Goal: Transaction & Acquisition: Purchase product/service

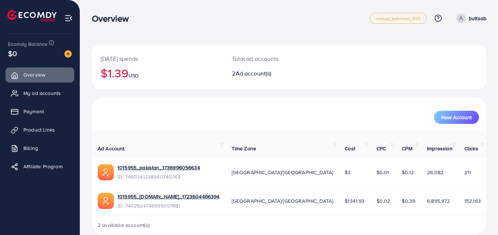
scroll to position [4, 0]
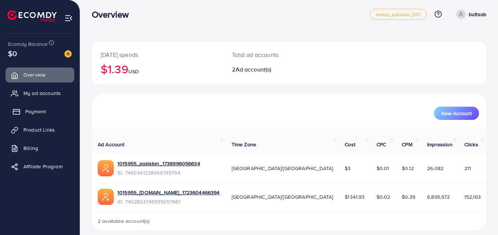
click at [16, 109] on rect at bounding box center [16, 111] width 7 height 5
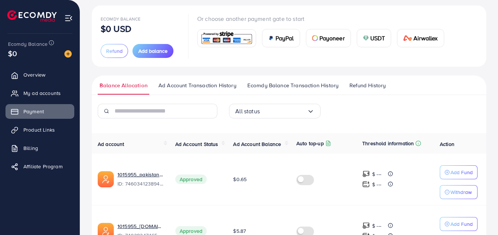
scroll to position [93, 0]
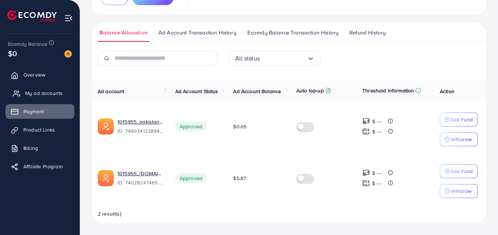
click at [40, 93] on span "My ad accounts" at bounding box center [43, 92] width 37 height 7
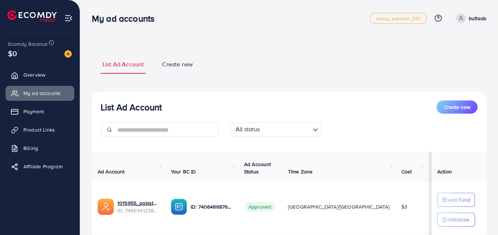
click at [164, 63] on span "Create new" at bounding box center [177, 64] width 31 height 8
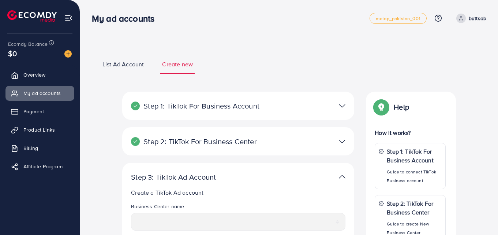
click at [118, 70] on link "List Ad Account" at bounding box center [123, 67] width 45 height 14
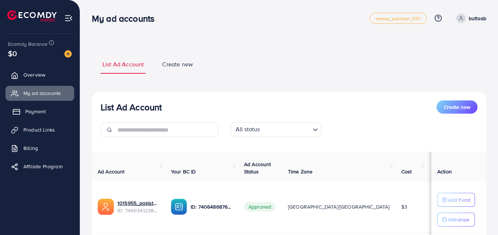
click at [40, 109] on span "Payment" at bounding box center [35, 111] width 21 height 7
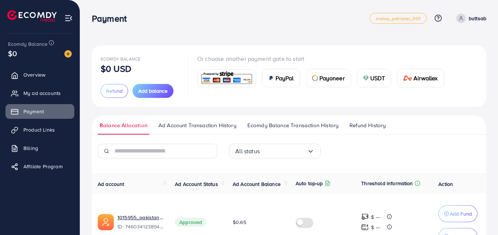
click at [476, 69] on div "Ecomdy Balance $0 USD Refund Add balance Or choose another payment gate to star…" at bounding box center [289, 76] width 377 height 44
click at [71, 54] on img at bounding box center [67, 53] width 7 height 7
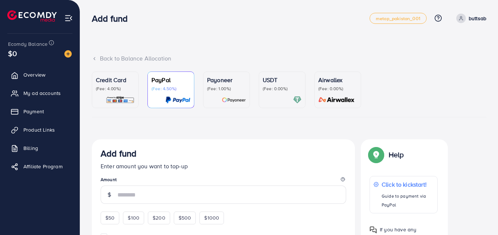
click at [288, 86] on p "(Fee: 0.00%)" at bounding box center [282, 89] width 39 height 6
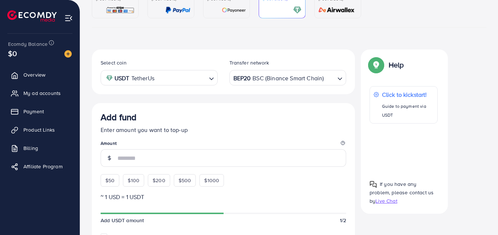
scroll to position [117, 0]
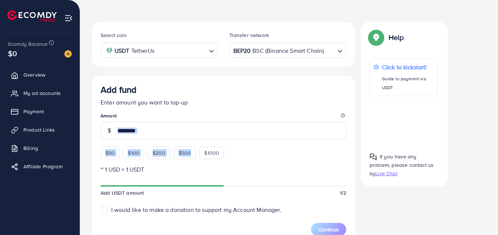
drag, startPoint x: 194, startPoint y: 143, endPoint x: 194, endPoint y: 137, distance: 6.2
click at [194, 137] on div "Add fund Enter amount you want to top-up Amount $50 $100 $200 $500 $1000" at bounding box center [224, 121] width 246 height 75
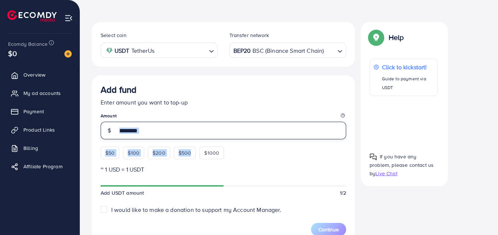
click at [201, 131] on input "number" at bounding box center [232, 131] width 229 height 18
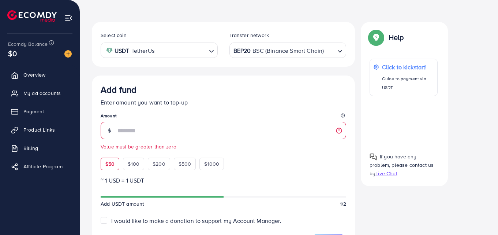
click at [112, 163] on span "$50" at bounding box center [109, 163] width 9 height 7
type input "**"
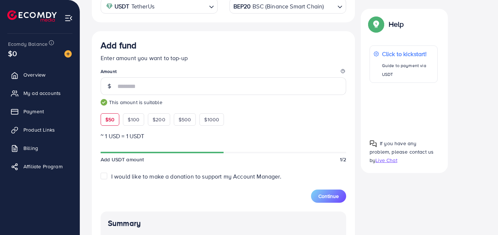
scroll to position [160, 0]
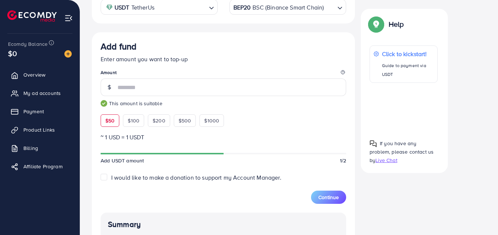
click at [320, 4] on div "BEP20 BSC (Binance Smart Chain)" at bounding box center [284, 6] width 104 height 13
click at [305, 38] on div "Select coin USDT TetherUs Loading... Transfer network ERC20 Ethereum (ETH) Load…" at bounding box center [223, 180] width 263 height 403
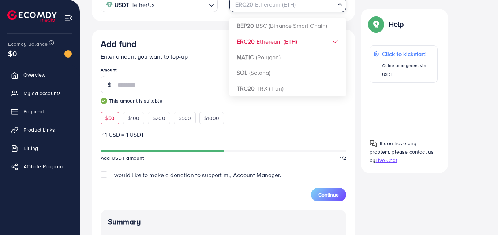
scroll to position [162, 0]
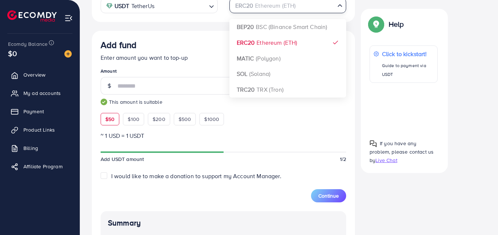
click at [320, 8] on input "Search for option" at bounding box center [284, 5] width 102 height 11
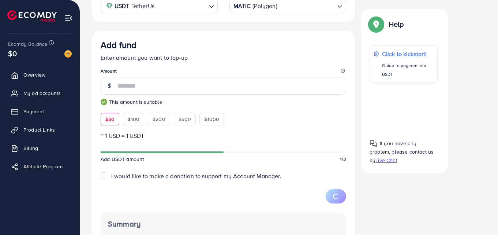
click at [282, 52] on div "Select coin USDT TetherUs Loading... Transfer network MATIC (Polygon) Loading..…" at bounding box center [223, 178] width 263 height 403
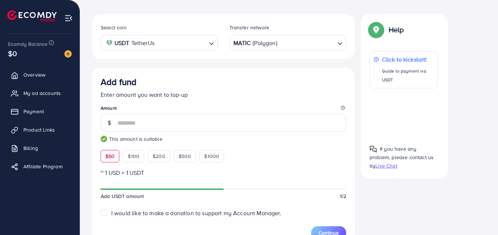
scroll to position [122, 0]
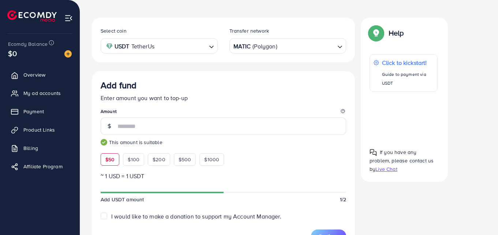
click at [321, 51] on input "Search for option" at bounding box center [306, 45] width 56 height 11
click at [305, 112] on div "Select coin USDT TetherUs Loading... Transfer network SOL (Solana) Loading... B…" at bounding box center [223, 219] width 263 height 403
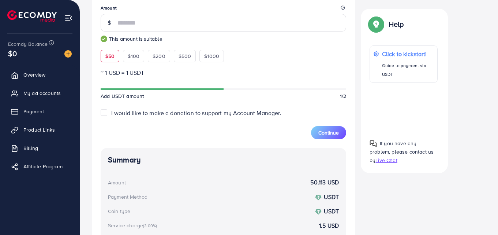
scroll to position [221, 0]
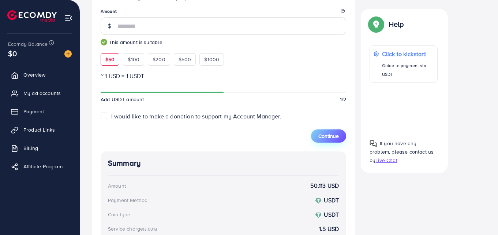
click at [335, 131] on button "Continue" at bounding box center [328, 135] width 35 height 13
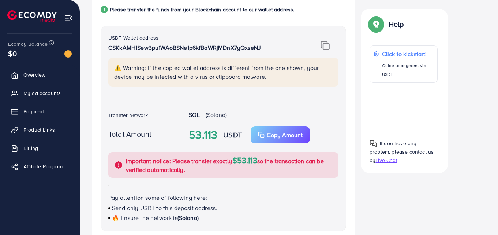
scroll to position [164, 0]
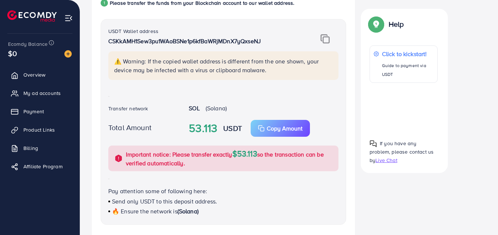
click at [327, 38] on img at bounding box center [325, 39] width 9 height 10
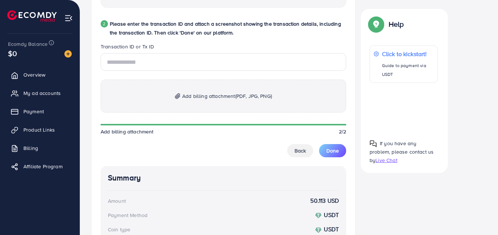
scroll to position [406, 0]
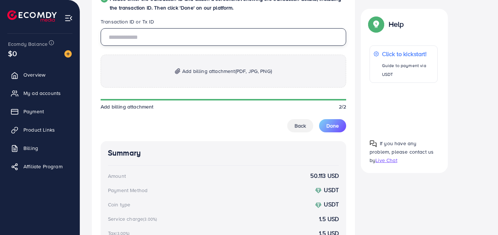
click at [200, 38] on input "text" at bounding box center [224, 37] width 246 height 18
paste input "**********"
type input "**********"
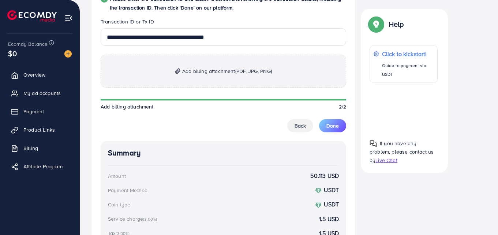
click at [211, 74] on span "Add billing attachment (PDF, JPG, PNG)" at bounding box center [227, 71] width 90 height 9
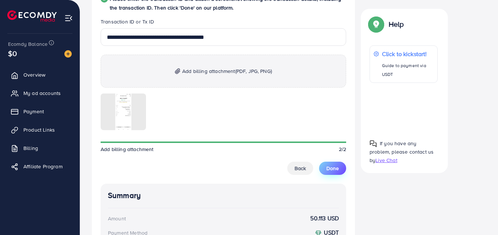
click at [334, 168] on span "Done" at bounding box center [333, 167] width 12 height 7
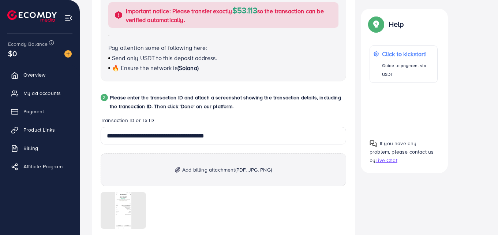
scroll to position [457, 0]
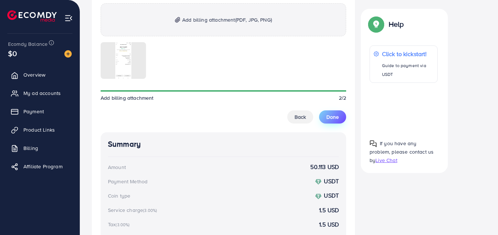
click at [332, 111] on button "Done" at bounding box center [332, 116] width 27 height 13
click at [48, 86] on link "My ad accounts" at bounding box center [39, 93] width 69 height 15
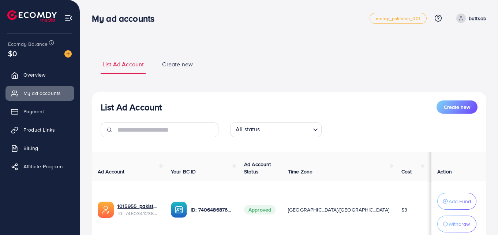
click at [72, 53] on div "Ecomdy Balance $0" at bounding box center [40, 49] width 68 height 31
click at [64, 52] on img at bounding box center [67, 53] width 7 height 7
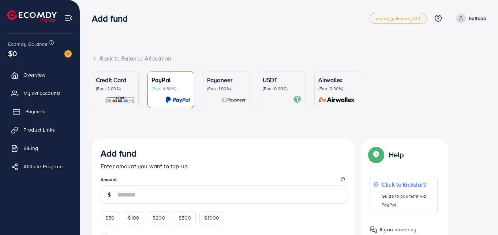
click at [41, 113] on span "Payment" at bounding box center [35, 111] width 21 height 7
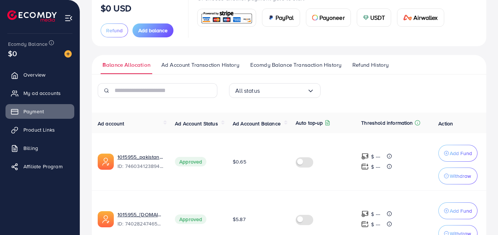
scroll to position [66, 0]
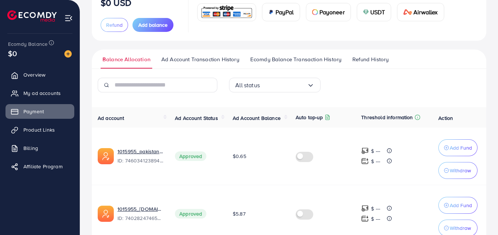
click at [240, 93] on div "All status Loading... Ad account Ad Account Status Ad Account Balance Auto top-…" at bounding box center [289, 170] width 395 height 184
click at [285, 67] on link "Ecomdy Balance Transaction History" at bounding box center [296, 61] width 95 height 13
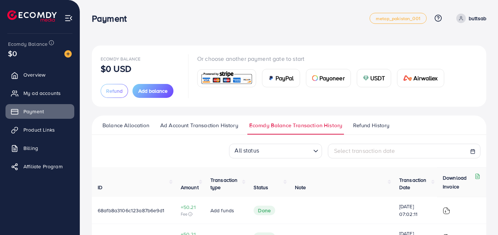
click at [209, 122] on span "Ad Account Transaction History" at bounding box center [199, 125] width 78 height 8
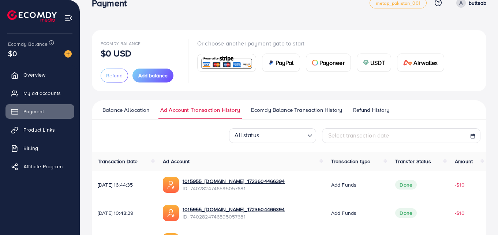
scroll to position [51, 0]
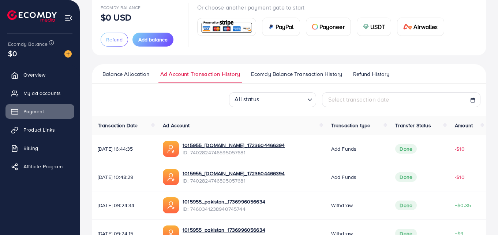
click at [284, 74] on span "Ecomdy Balance Transaction History" at bounding box center [296, 74] width 91 height 8
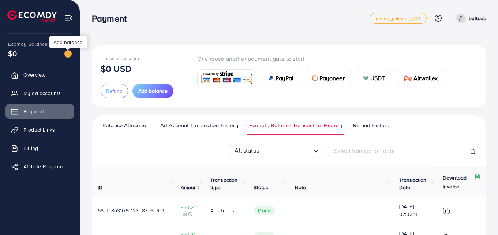
click at [67, 50] on div at bounding box center [68, 49] width 5 height 2
click at [66, 49] on div "$0" at bounding box center [40, 53] width 64 height 11
click at [68, 51] on img at bounding box center [67, 53] width 7 height 7
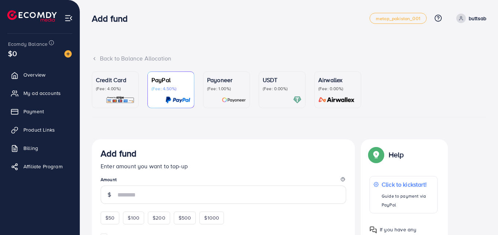
click at [276, 87] on p "(Fee: 0.00%)" at bounding box center [282, 89] width 39 height 6
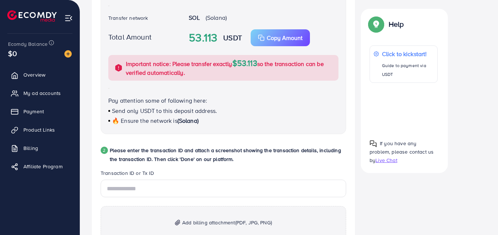
scroll to position [305, 0]
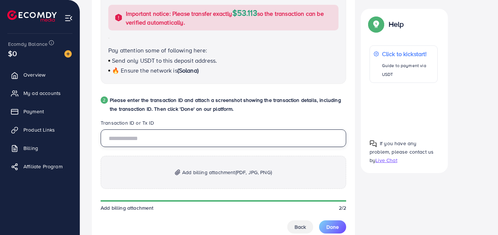
click at [191, 141] on input "text" at bounding box center [224, 138] width 246 height 18
paste input "**********"
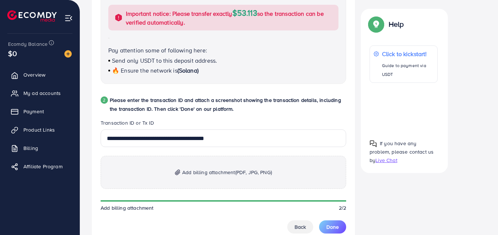
click at [251, 175] on span "(PDF, JPG, PNG)" at bounding box center [253, 171] width 37 height 7
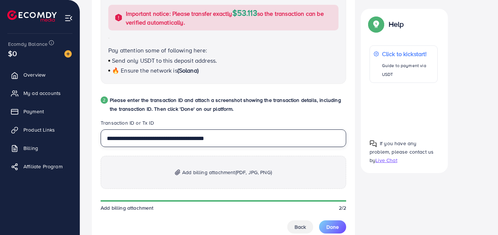
click at [267, 139] on input "**********" at bounding box center [224, 138] width 246 height 18
type input "**********"
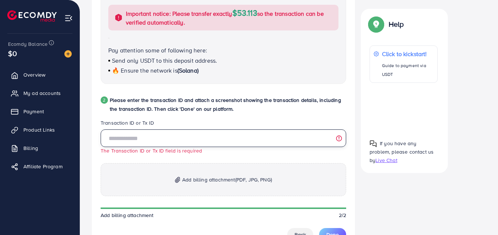
paste input "**********"
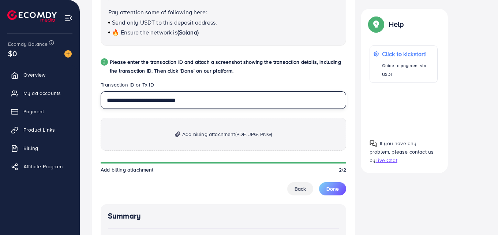
scroll to position [432, 0]
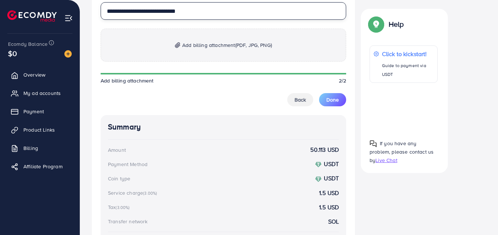
type input "**********"
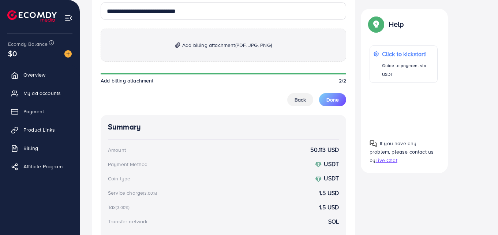
click at [235, 49] on span "Add billing attachment (PDF, JPG, PNG)" at bounding box center [227, 45] width 90 height 9
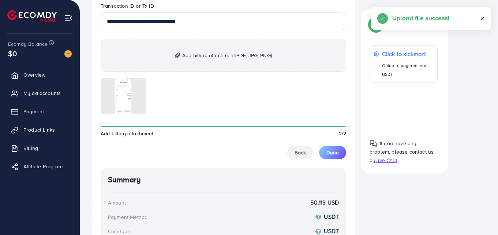
scroll to position [422, 0]
click at [333, 153] on span "Done" at bounding box center [333, 151] width 12 height 7
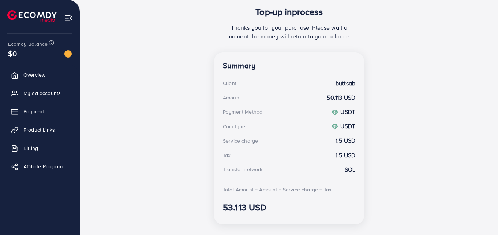
scroll to position [178, 0]
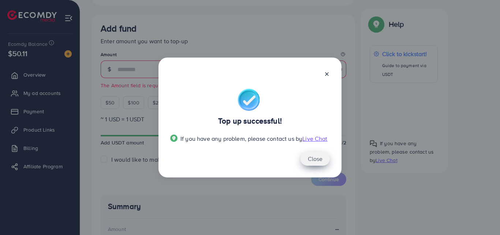
click at [311, 155] on button "Close" at bounding box center [315, 159] width 29 height 14
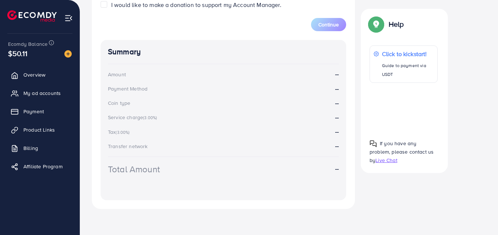
scroll to position [0, 0]
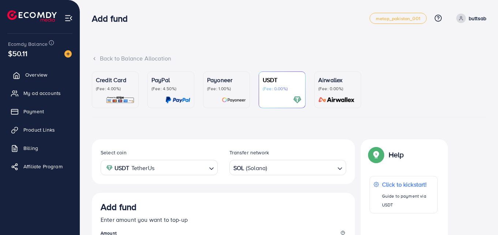
click at [26, 79] on link "Overview" at bounding box center [39, 74] width 69 height 15
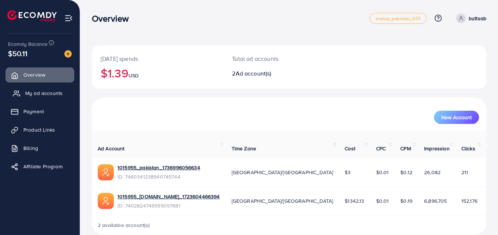
click at [36, 100] on link "My ad accounts" at bounding box center [39, 93] width 69 height 15
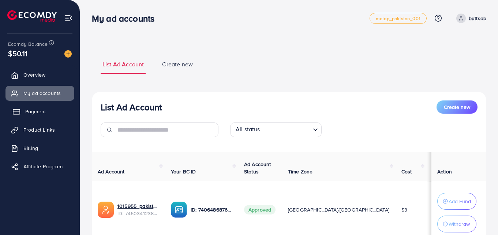
click at [31, 115] on span "Payment" at bounding box center [35, 111] width 21 height 7
